Goal: Transaction & Acquisition: Purchase product/service

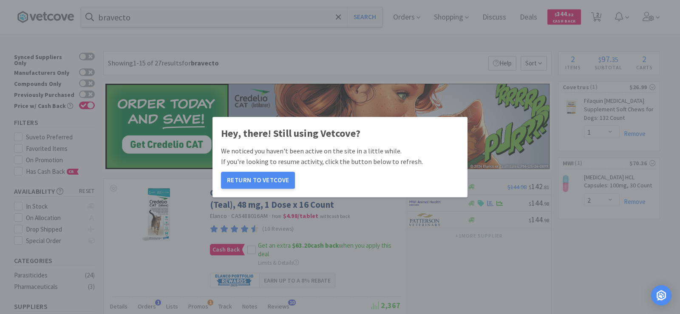
select select "1"
select select "2"
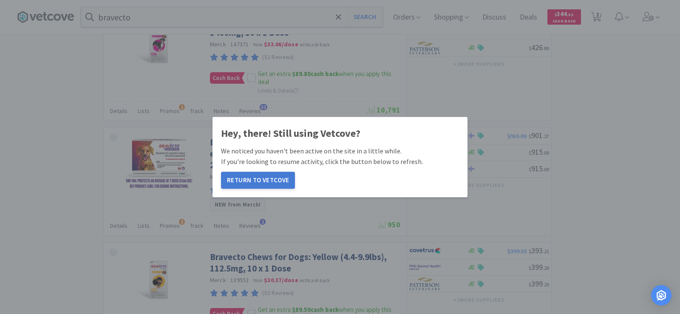
click at [272, 179] on button "Return to Vetcove" at bounding box center [258, 180] width 74 height 17
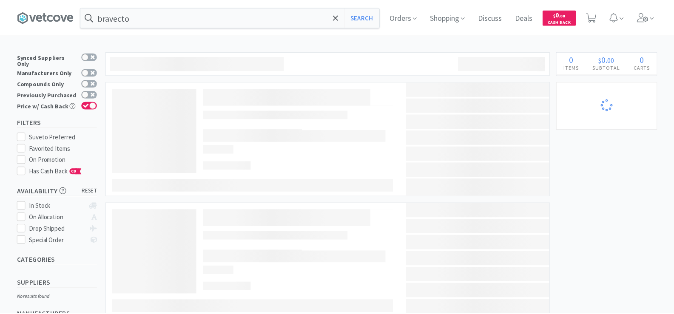
scroll to position [464, 0]
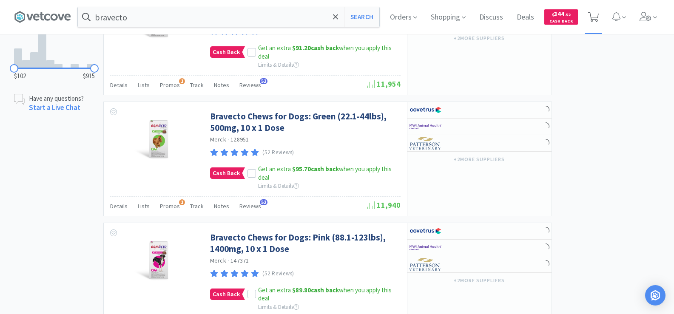
click at [598, 16] on icon at bounding box center [593, 16] width 11 height 9
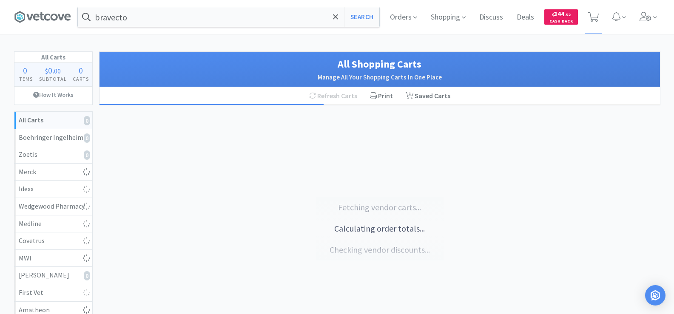
select select "2"
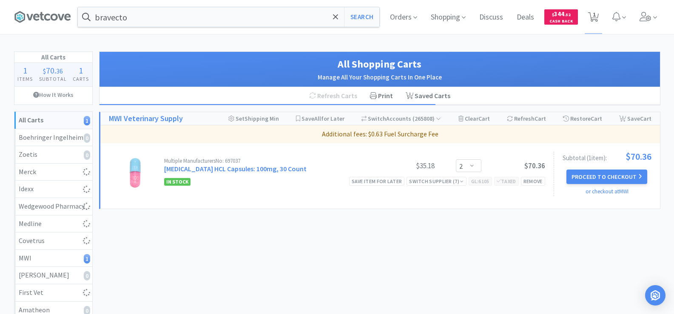
select select "1"
